Goal: Browse casually: Explore the website without a specific task or goal

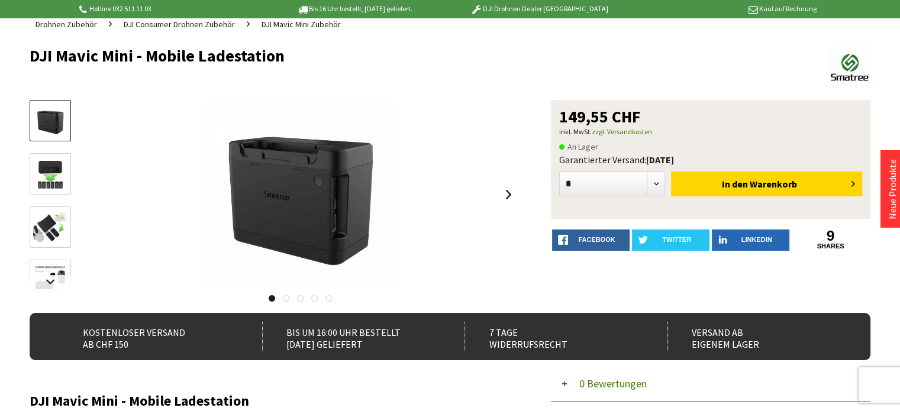
scroll to position [118, 0]
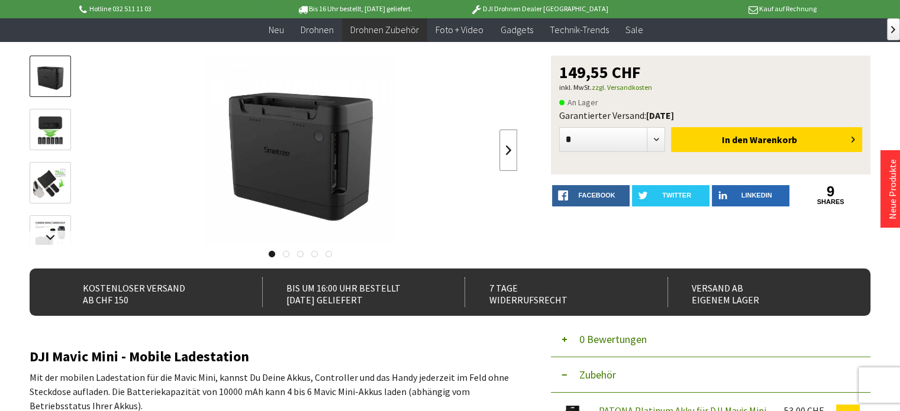
click at [506, 146] on link at bounding box center [508, 150] width 18 height 41
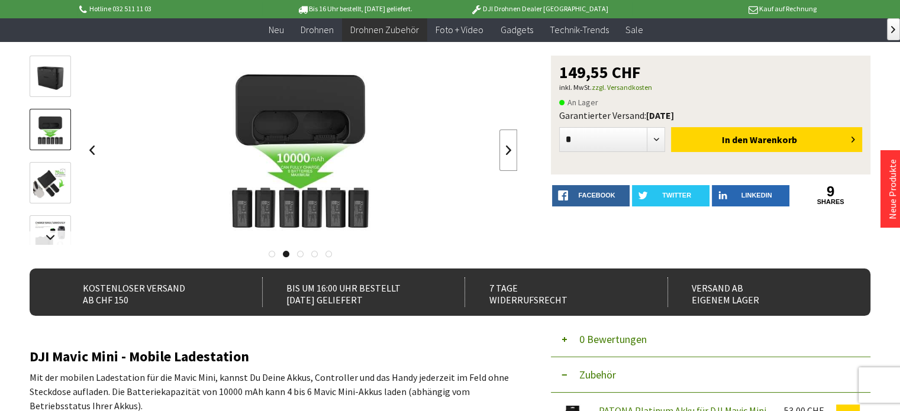
click at [506, 145] on link at bounding box center [508, 150] width 18 height 41
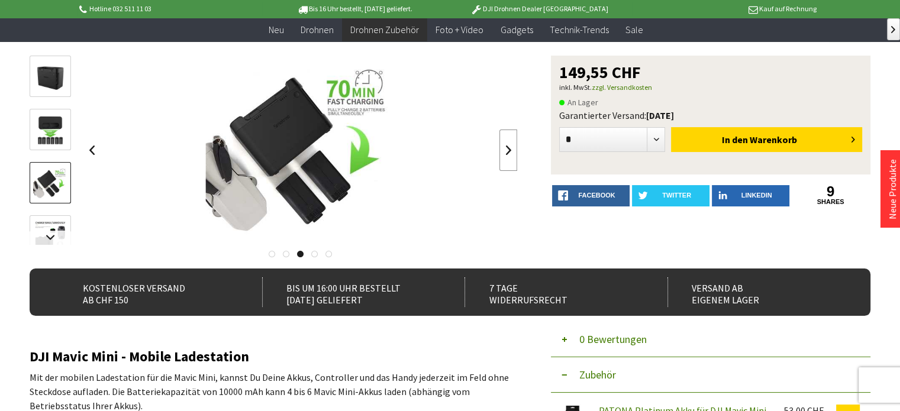
click at [506, 145] on link at bounding box center [508, 150] width 18 height 41
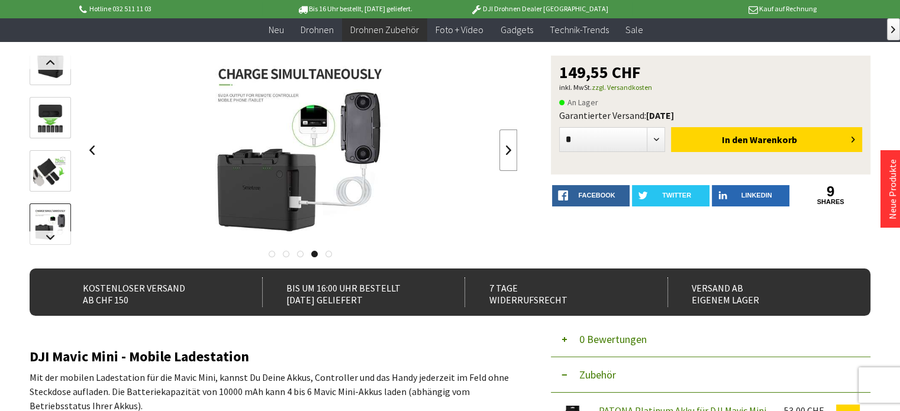
click at [506, 145] on link at bounding box center [508, 150] width 18 height 41
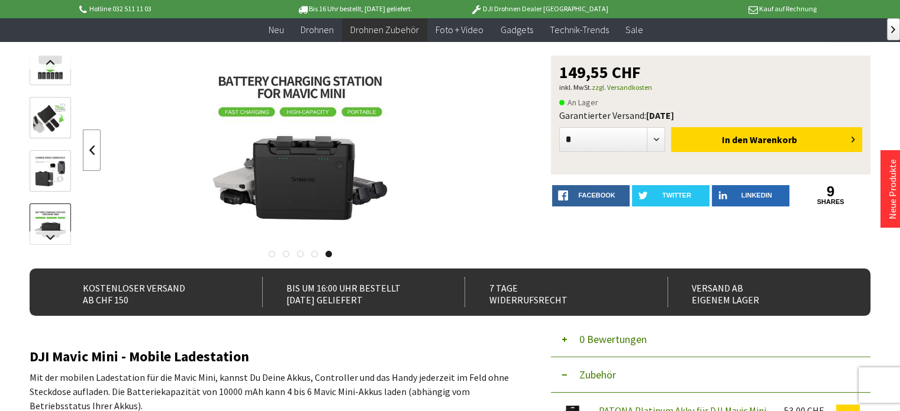
click at [88, 145] on link at bounding box center [92, 150] width 18 height 41
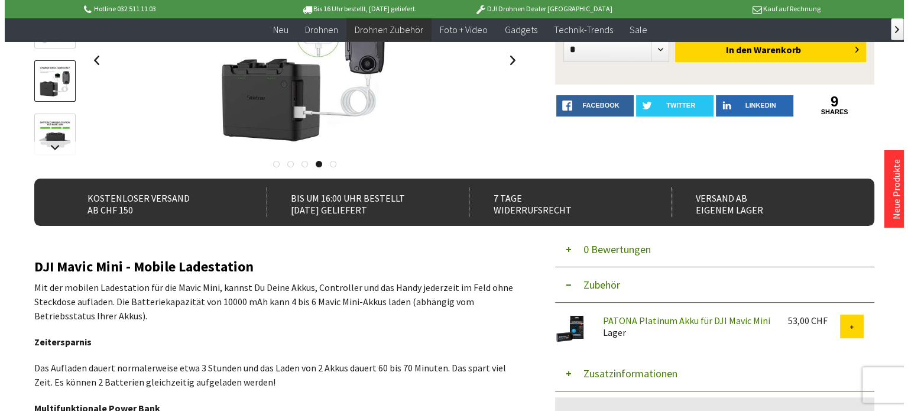
scroll to position [59, 0]
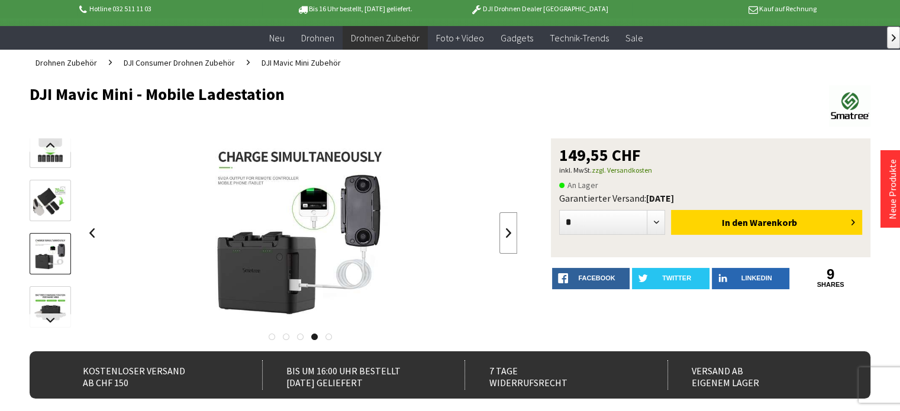
click at [509, 229] on link at bounding box center [508, 232] width 18 height 41
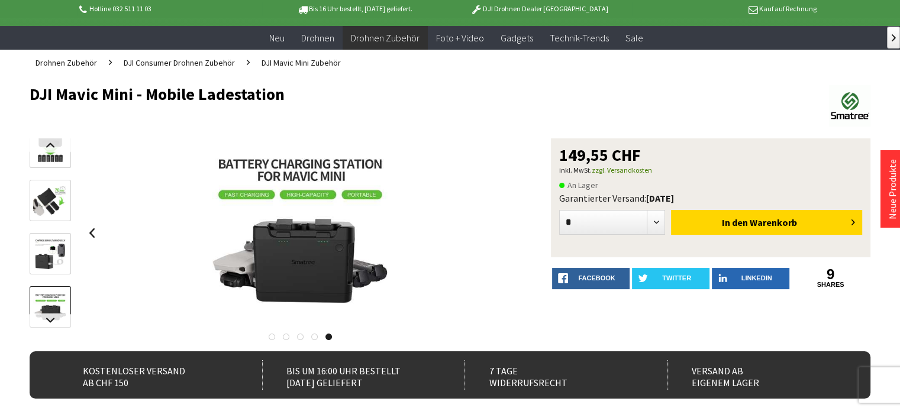
click at [509, 229] on div at bounding box center [300, 232] width 435 height 189
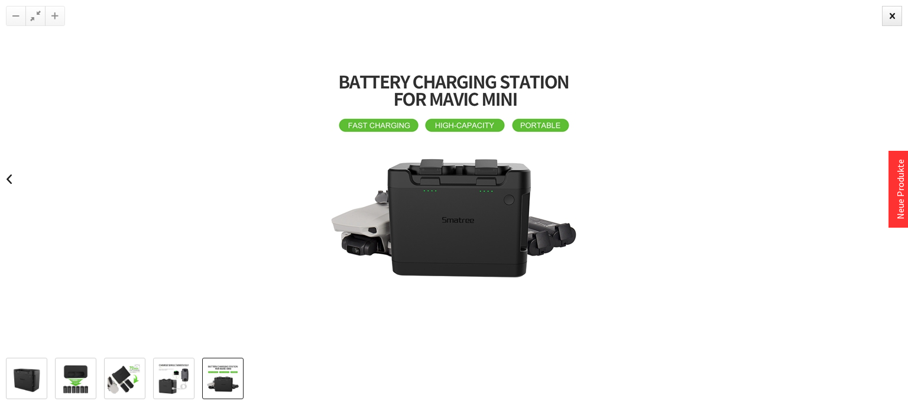
click at [388, 126] on img at bounding box center [454, 179] width 266 height 266
click at [449, 125] on img at bounding box center [454, 179] width 266 height 266
click at [542, 125] on img at bounding box center [454, 179] width 266 height 266
click at [7, 177] on link at bounding box center [9, 178] width 18 height 41
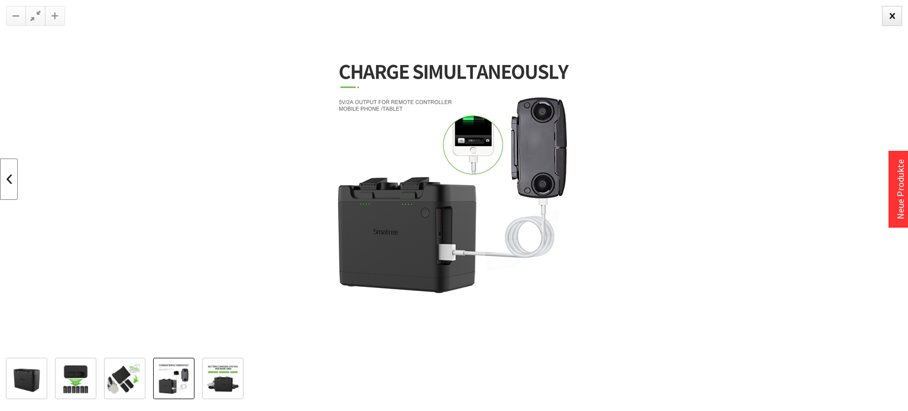
click at [8, 177] on link at bounding box center [9, 178] width 18 height 41
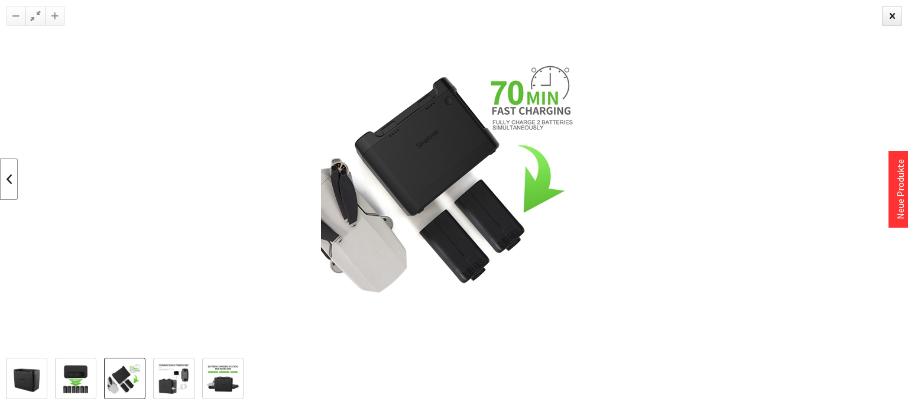
click at [7, 176] on link at bounding box center [9, 178] width 18 height 41
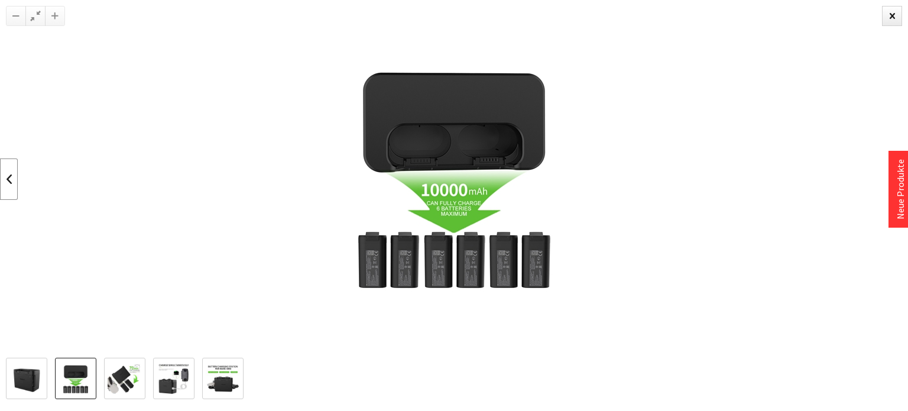
click at [7, 172] on link at bounding box center [9, 178] width 18 height 41
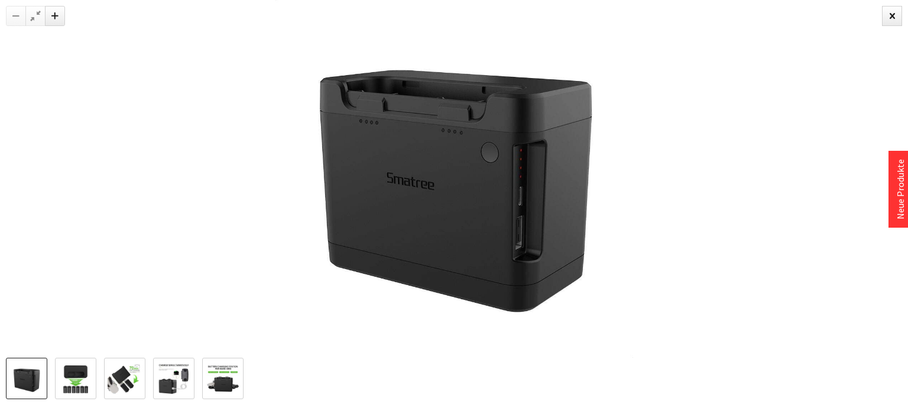
click at [7, 171] on div at bounding box center [454, 179] width 908 height 358
